Goal: Transaction & Acquisition: Book appointment/travel/reservation

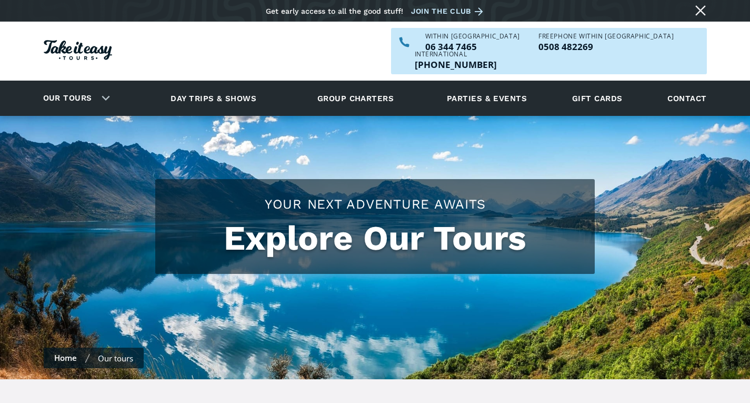
checkbox input "true"
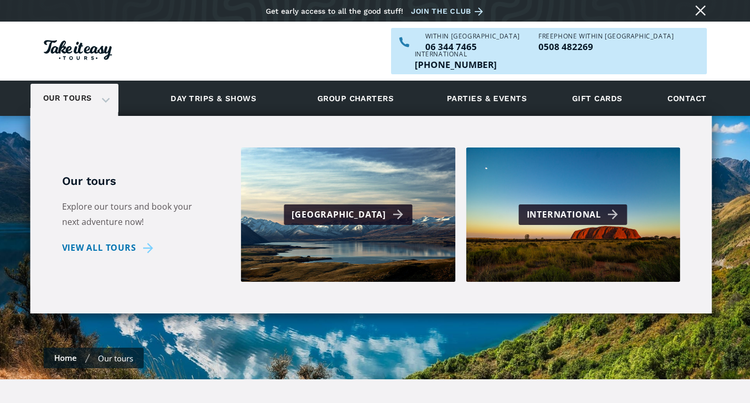
drag, startPoint x: 107, startPoint y: 81, endPoint x: 114, endPoint y: 87, distance: 9.4
click at [108, 84] on div "Our tours" at bounding box center [75, 98] width 88 height 29
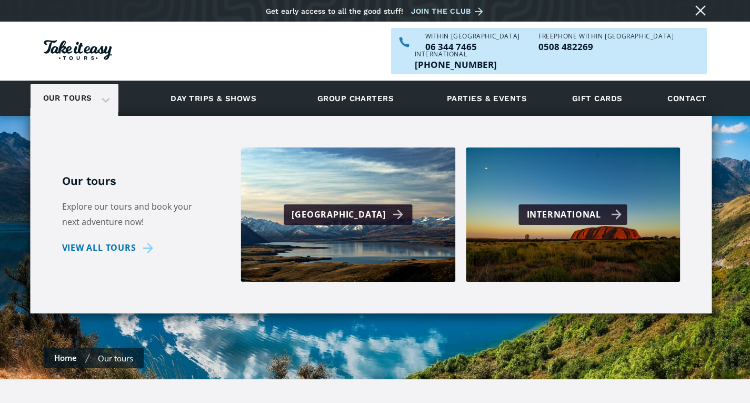
click at [609, 207] on div "International" at bounding box center [574, 214] width 95 height 15
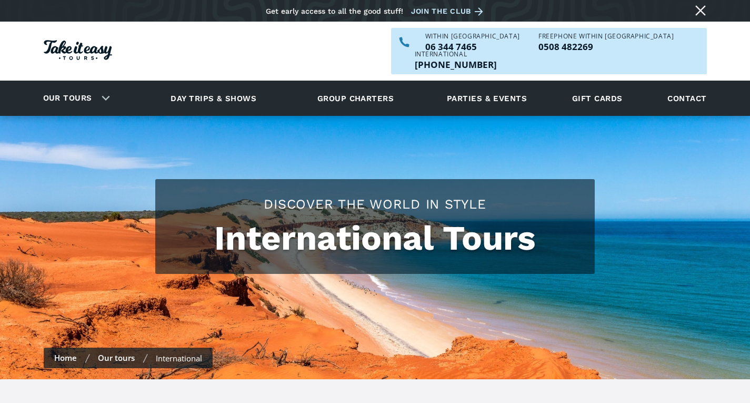
checkbox input "true"
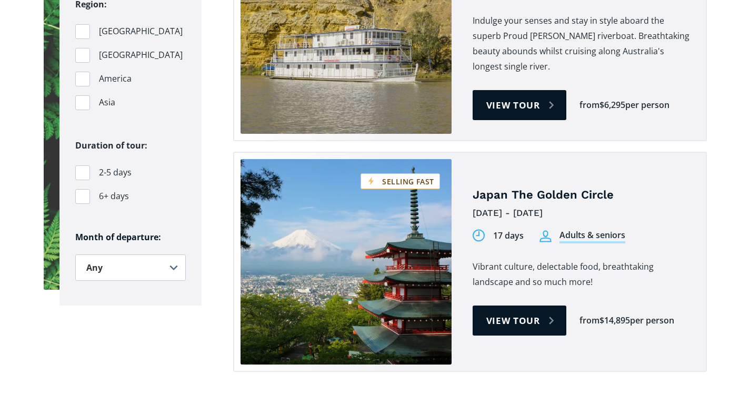
scroll to position [842, 0]
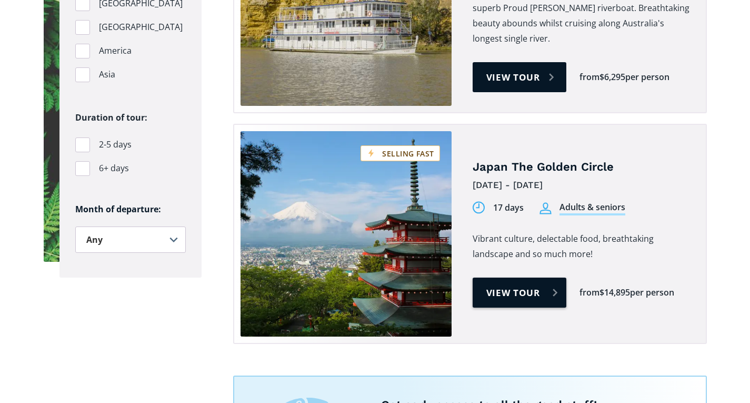
click at [556, 277] on link "View tour" at bounding box center [520, 292] width 94 height 30
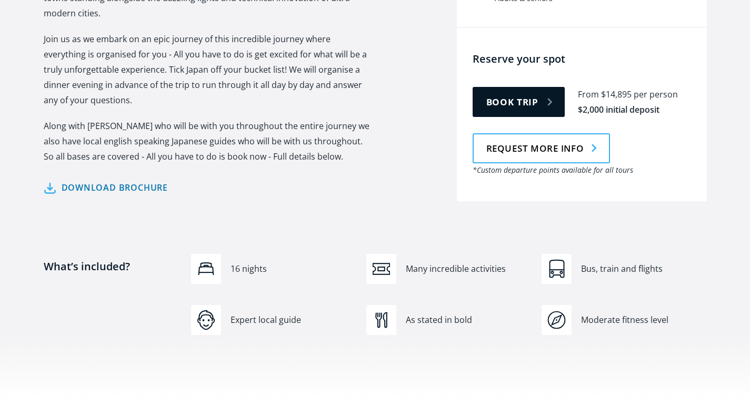
scroll to position [579, 0]
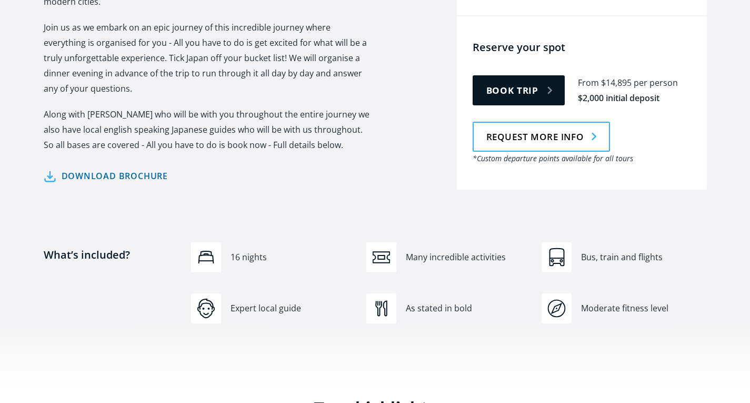
click at [52, 168] on link "Download brochure" at bounding box center [106, 175] width 125 height 15
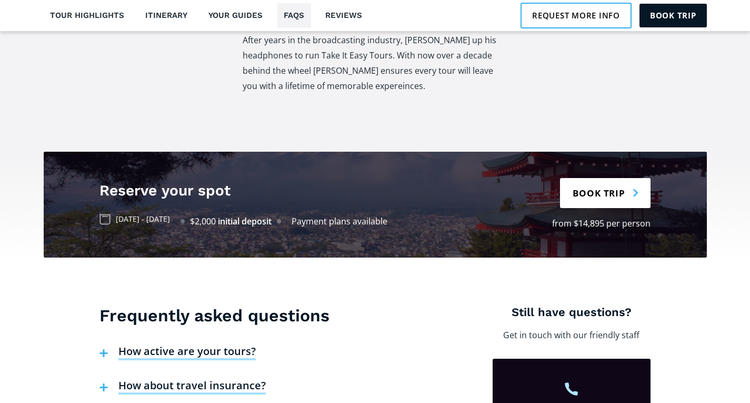
scroll to position [2211, 0]
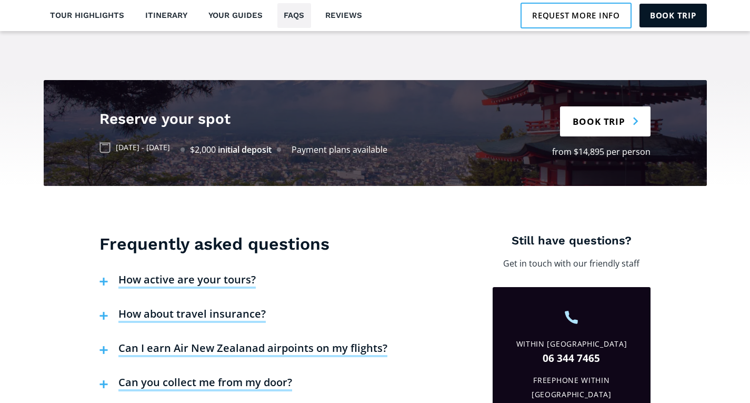
click at [242, 375] on h4 "Can you collect me from my door?" at bounding box center [205, 383] width 174 height 16
click at [212, 273] on h4 "How active are your tours?" at bounding box center [186, 281] width 137 height 16
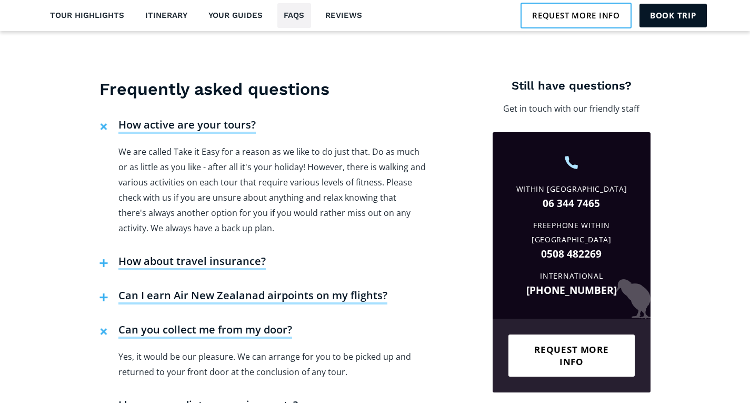
scroll to position [2368, 0]
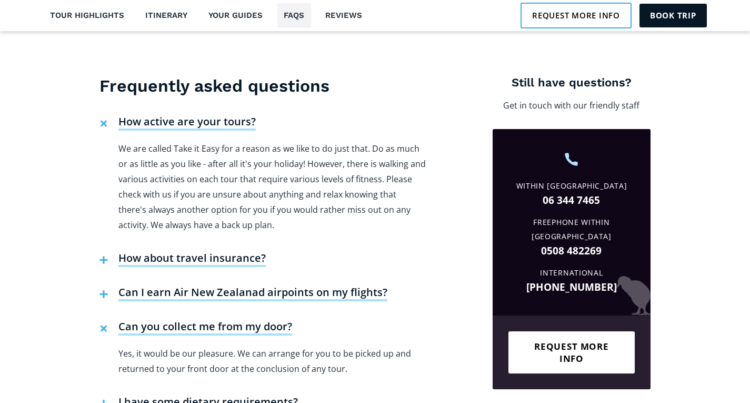
click at [221, 251] on h4 "How about travel insurance?" at bounding box center [191, 259] width 147 height 16
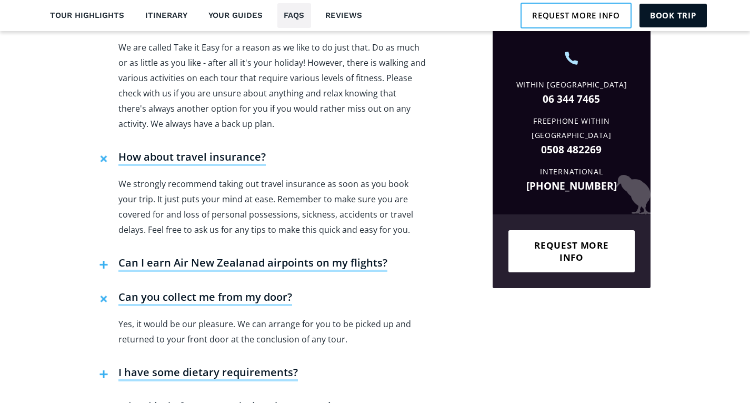
scroll to position [2474, 0]
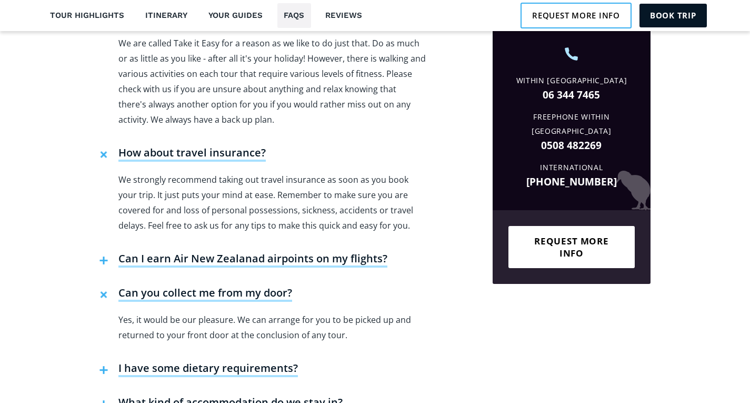
click at [304, 252] on h4 "Can I earn Air New Zealanad airpoints on my flights?" at bounding box center [252, 260] width 269 height 16
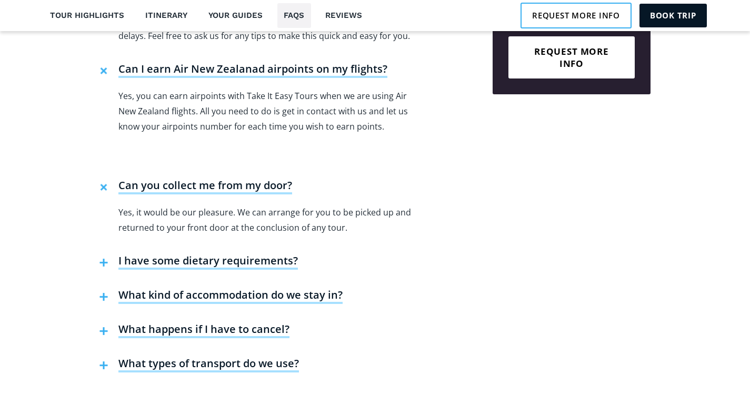
scroll to position [2684, 0]
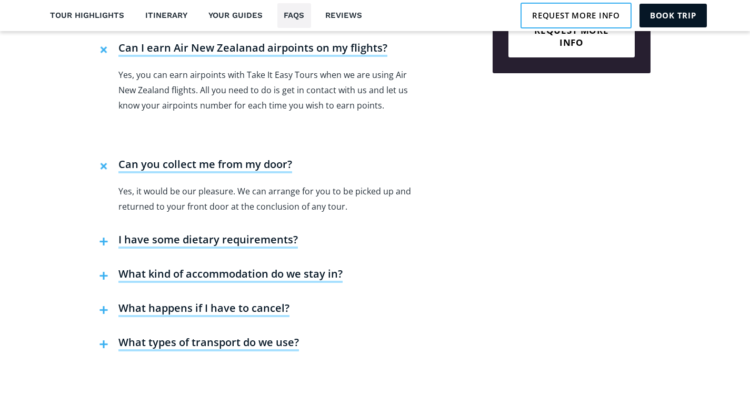
click at [286, 267] on h4 "What kind of accommodation do we stay in?" at bounding box center [230, 275] width 224 height 16
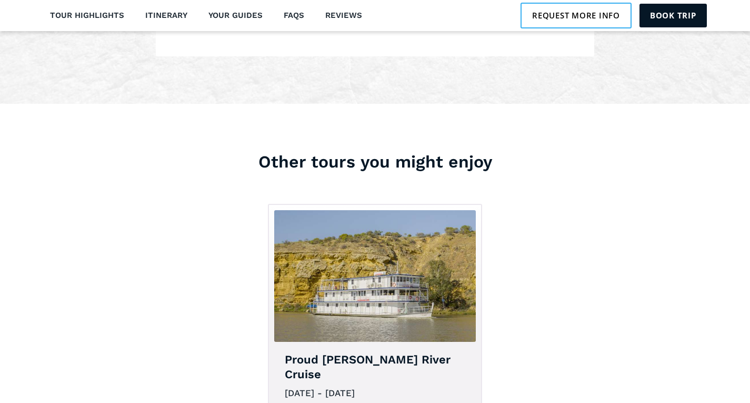
scroll to position [3474, 0]
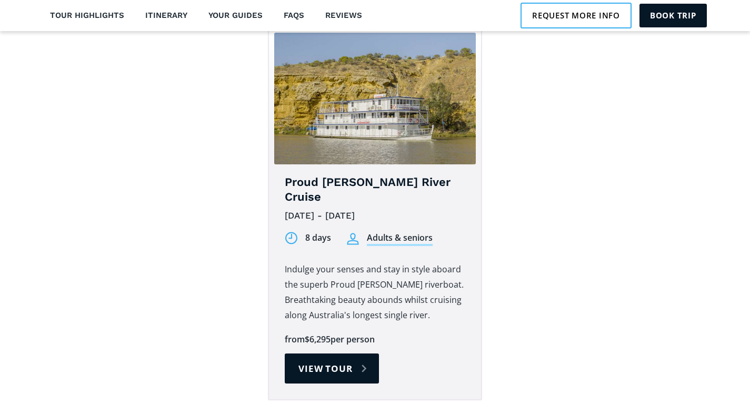
drag, startPoint x: 328, startPoint y: 231, endPoint x: 323, endPoint y: 189, distance: 41.3
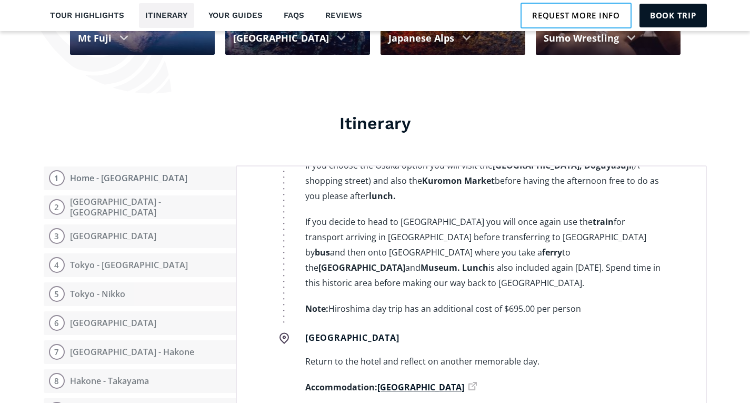
scroll to position [5957, 0]
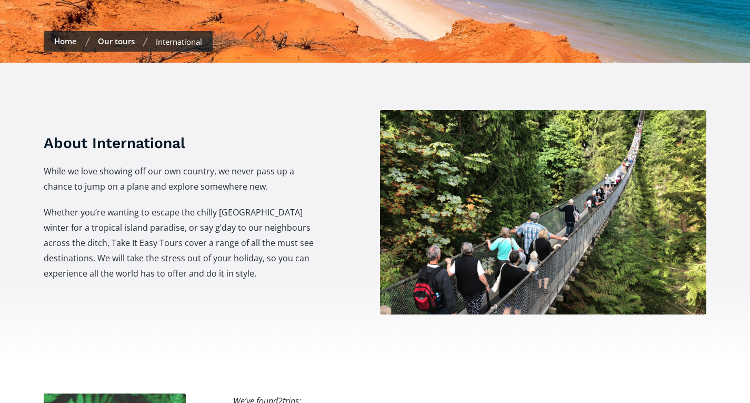
scroll to position [316, 0]
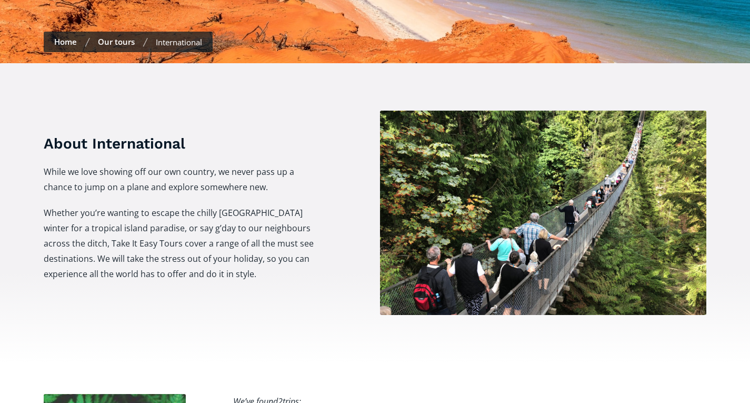
click at [513, 231] on img at bounding box center [543, 213] width 326 height 204
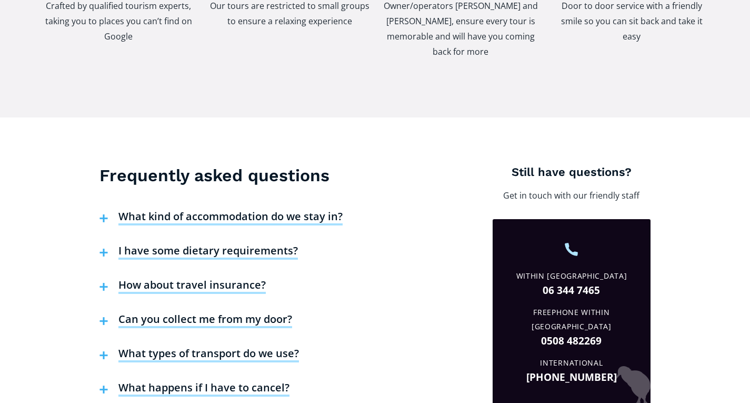
scroll to position [1579, 0]
click at [259, 243] on h4 "I have some dietary requirements?" at bounding box center [207, 251] width 179 height 16
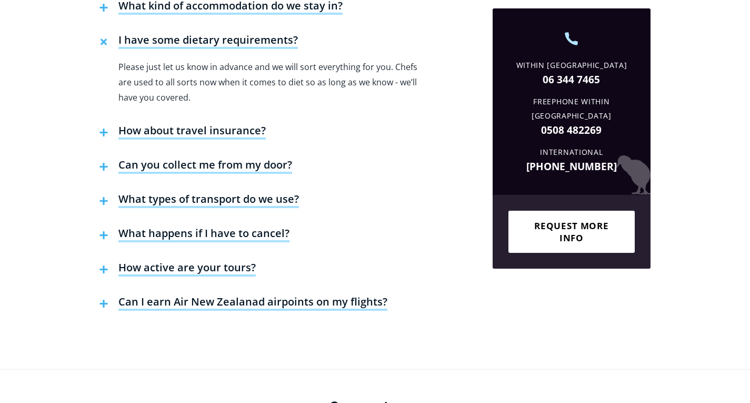
scroll to position [1789, 0]
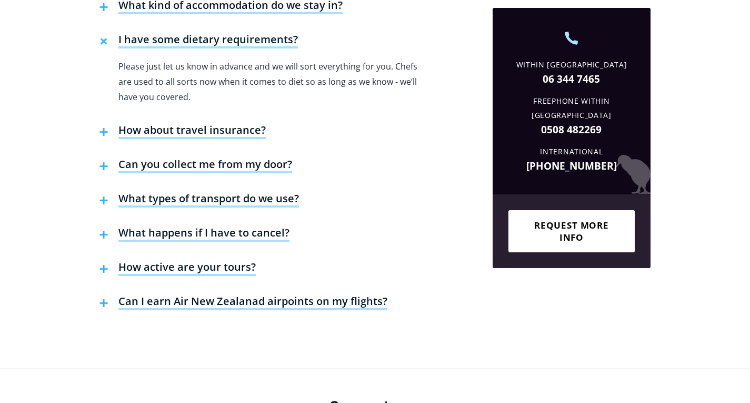
click at [249, 226] on h4 "What happens if I have to cancel?" at bounding box center [203, 234] width 171 height 16
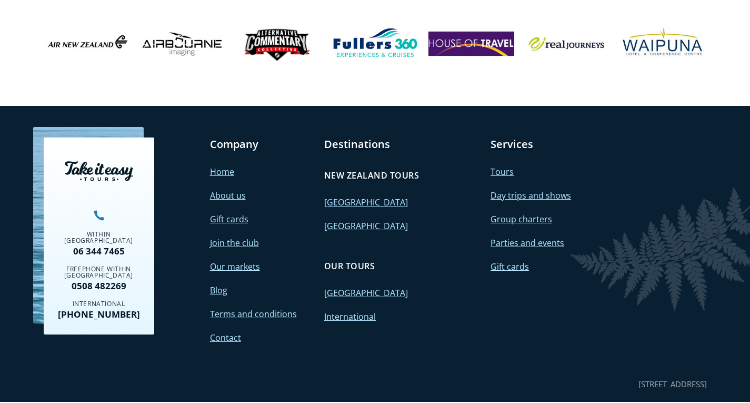
scroll to position [2272, 0]
